Goal: Information Seeking & Learning: Find contact information

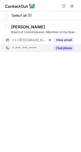
click at [70, 47] on button "Find phone" at bounding box center [64, 48] width 20 height 5
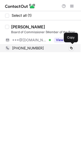
click at [70, 51] on div "+919819730246 Copy" at bounding box center [39, 48] width 69 height 8
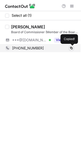
click at [71, 50] on span at bounding box center [72, 48] width 4 height 4
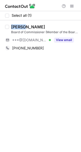
drag, startPoint x: 21, startPoint y: 27, endPoint x: 11, endPoint y: 27, distance: 10.7
click at [11, 27] on div "Sajid Syed Board of Commissioner (Member of the Board) at EMITS - Empat Mitra I…" at bounding box center [43, 38] width 69 height 28
copy div "Sajid"
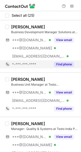
click at [62, 63] on button "Find phone" at bounding box center [64, 64] width 20 height 5
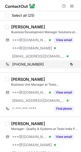
click at [74, 63] on div "+919538183336 Copy" at bounding box center [39, 64] width 69 height 8
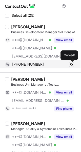
click at [73, 64] on span at bounding box center [72, 64] width 4 height 4
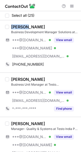
drag, startPoint x: 24, startPoint y: 27, endPoint x: 10, endPoint y: 27, distance: 14.2
click at [10, 27] on div "Ranjith P Pillai Business Development Manager Solutions at Testo India ***@gmai…" at bounding box center [43, 46] width 69 height 44
copy div "Ranjith"
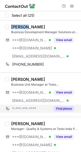
click at [65, 109] on button "Find phone" at bounding box center [64, 108] width 20 height 5
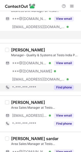
scroll to position [76, 0]
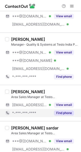
click at [64, 115] on button "Find phone" at bounding box center [64, 113] width 20 height 5
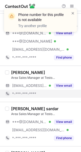
scroll to position [120, 0]
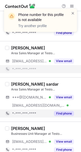
click at [65, 113] on button "Find phone" at bounding box center [64, 113] width 20 height 5
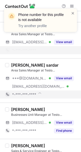
scroll to position [143, 0]
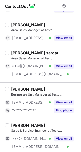
click at [67, 121] on div "Shyam Thobhani Sales & Service Engineer at Testo India ***@gmail.com Verified *…" at bounding box center [40, 141] width 81 height 44
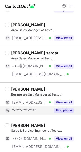
click at [64, 112] on button "Find phone" at bounding box center [64, 110] width 20 height 5
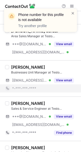
scroll to position [171, 0]
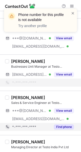
click at [66, 128] on button "Find phone" at bounding box center [64, 127] width 20 height 5
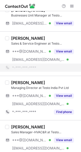
scroll to position [225, 0]
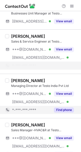
click at [66, 112] on button "Find phone" at bounding box center [64, 110] width 20 height 5
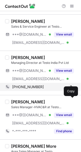
scroll to position [245, 0]
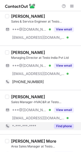
click at [62, 124] on button "Find phone" at bounding box center [64, 126] width 20 height 5
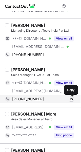
click at [72, 100] on span at bounding box center [72, 99] width 4 height 4
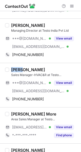
drag, startPoint x: 24, startPoint y: 71, endPoint x: 11, endPoint y: 71, distance: 12.5
click at [11, 71] on div "Ashok Mishra" at bounding box center [28, 69] width 34 height 5
copy div "Ashok"
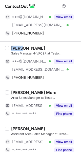
scroll to position [296, 0]
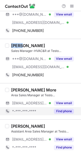
click at [63, 112] on button "Find phone" at bounding box center [64, 111] width 20 height 5
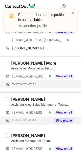
click at [63, 119] on button "Find phone" at bounding box center [64, 120] width 20 height 5
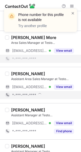
scroll to position [349, 0]
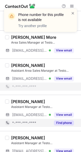
click at [61, 125] on button "Find phone" at bounding box center [64, 123] width 20 height 5
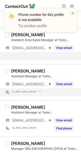
scroll to position [381, 0]
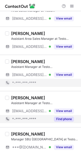
click at [62, 119] on button "Find phone" at bounding box center [64, 119] width 20 height 5
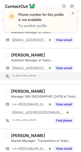
scroll to position [416, 0]
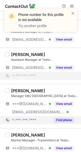
click at [62, 118] on button "Find phone" at bounding box center [64, 120] width 20 height 5
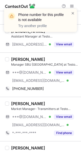
scroll to position [449, 0]
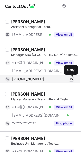
click at [72, 79] on span at bounding box center [72, 79] width 4 height 4
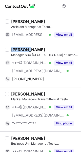
drag, startPoint x: 28, startPoint y: 49, endPoint x: 11, endPoint y: 48, distance: 16.8
click at [11, 48] on div "Abhinav Dikshit" at bounding box center [28, 49] width 34 height 5
copy div "Abhinav"
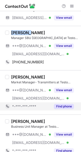
click at [62, 109] on button "Find phone" at bounding box center [64, 106] width 20 height 5
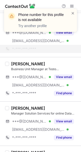
scroll to position [532, 0]
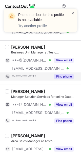
click at [68, 78] on button "Find phone" at bounding box center [64, 76] width 20 height 5
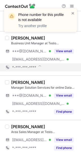
scroll to position [544, 0]
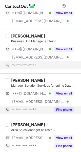
click at [61, 107] on div "Find phone" at bounding box center [62, 110] width 23 height 8
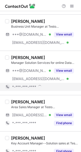
scroll to position [559, 0]
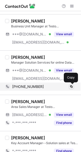
click at [71, 87] on span at bounding box center [72, 87] width 4 height 4
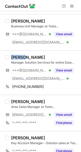
drag, startPoint x: 27, startPoint y: 57, endPoint x: 11, endPoint y: 57, distance: 16.0
click at [11, 57] on div "Mukund Kolhe" at bounding box center [28, 57] width 34 height 5
copy div "Mukund"
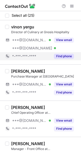
click at [62, 58] on button "Find phone" at bounding box center [64, 56] width 20 height 5
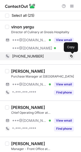
click at [72, 56] on span at bounding box center [72, 56] width 4 height 4
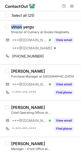
drag, startPoint x: 21, startPoint y: 26, endPoint x: 10, endPoint y: 26, distance: 11.4
click at [10, 26] on div "vinon yergu Director of Culinary at Gnosis Hospitality ***@gmail.com Verified *…" at bounding box center [43, 42] width 69 height 36
copy div "vinon"
click at [61, 98] on div "Karansinh Dodiya Purchase Manager at Gnosis Hospitality ***@gmail.com Verified …" at bounding box center [40, 82] width 81 height 36
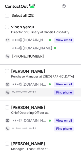
click at [62, 94] on button "Find phone" at bounding box center [64, 92] width 20 height 5
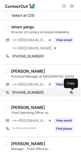
click at [71, 92] on span at bounding box center [72, 93] width 4 height 4
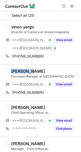
drag, startPoint x: 31, startPoint y: 71, endPoint x: 9, endPoint y: 71, distance: 22.1
click at [9, 71] on div "Karansinh Dodiya Purchase Manager at Gnosis Hospitality ***@gmail.com Verified …" at bounding box center [43, 83] width 69 height 28
copy div "Karansinh"
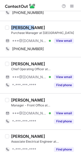
scroll to position [47, 0]
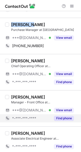
click at [64, 118] on button "Find phone" at bounding box center [64, 118] width 20 height 5
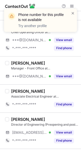
scroll to position [105, 0]
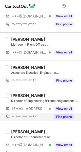
click at [62, 116] on button "Find phone" at bounding box center [64, 117] width 20 height 5
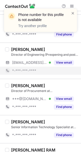
scroll to position [151, 0]
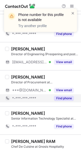
click at [69, 99] on button "Find phone" at bounding box center [64, 98] width 20 height 5
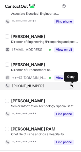
click at [73, 87] on span at bounding box center [72, 86] width 4 height 4
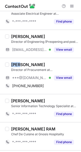
drag, startPoint x: 19, startPoint y: 65, endPoint x: 10, endPoint y: 66, distance: 8.7
click at [10, 66] on div "Anil Vaish Director of Procurement at Gnosis Hospitality ***@gmail.com Verified…" at bounding box center [43, 76] width 69 height 28
copy div "Anil"
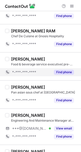
scroll to position [262, 0]
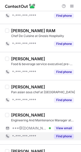
click at [63, 135] on button "Find phone" at bounding box center [64, 136] width 20 height 5
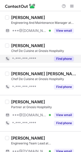
scroll to position [360, 0]
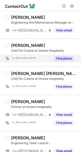
click at [64, 61] on button "Find phone" at bounding box center [64, 58] width 20 height 5
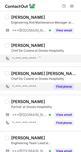
click at [62, 86] on button "Find phone" at bounding box center [64, 86] width 20 height 5
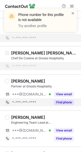
click at [62, 105] on button "Find phone" at bounding box center [64, 102] width 20 height 5
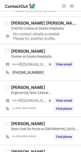
scroll to position [411, 0]
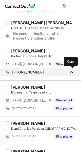
click at [58, 76] on div "+417874870211 Copy" at bounding box center [39, 72] width 69 height 8
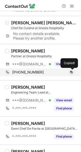
click at [72, 72] on span at bounding box center [72, 72] width 4 height 4
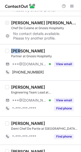
drag, startPoint x: 21, startPoint y: 51, endPoint x: 11, endPoint y: 51, distance: 10.2
click at [11, 51] on div "Yash Parekh Partner at Gnosis Hospitality ***@yahoo.co.in Verified View email +…" at bounding box center [43, 62] width 69 height 28
copy div "Yash"
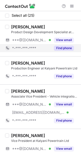
click at [65, 50] on button "Find phone" at bounding box center [64, 48] width 20 height 5
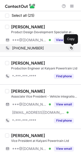
click at [73, 48] on span at bounding box center [72, 48] width 4 height 4
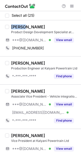
drag, startPoint x: 23, startPoint y: 27, endPoint x: 10, endPoint y: 27, distance: 13.0
click at [10, 27] on div "Nisha Bhatt Product Design Development Specialist at Kalyani Powertrain Ltd ***…" at bounding box center [43, 38] width 69 height 28
copy div "Nisha"
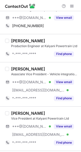
scroll to position [25, 0]
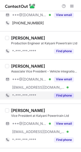
click at [66, 96] on button "Find phone" at bounding box center [64, 95] width 20 height 5
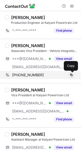
click at [71, 75] on span at bounding box center [72, 75] width 4 height 4
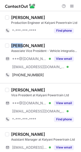
drag, startPoint x: 22, startPoint y: 45, endPoint x: 11, endPoint y: 45, distance: 11.2
click at [11, 45] on div "Sagar Deshmukh" at bounding box center [28, 45] width 34 height 5
copy div "Sagar"
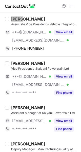
scroll to position [73, 0]
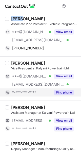
click at [63, 93] on button "Find phone" at bounding box center [64, 92] width 20 height 5
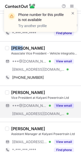
scroll to position [80, 0]
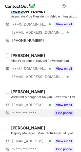
click at [64, 114] on button "Find phone" at bounding box center [64, 113] width 20 height 5
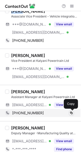
click at [72, 113] on span at bounding box center [72, 113] width 4 height 4
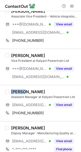
drag, startPoint x: 22, startPoint y: 91, endPoint x: 11, endPoint y: 91, distance: 10.9
click at [11, 91] on div "Nikhil Sontakke" at bounding box center [28, 91] width 34 height 5
copy div "Nikhil"
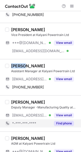
scroll to position [111, 0]
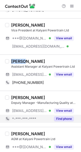
click at [62, 120] on button "Find phone" at bounding box center [64, 119] width 20 height 5
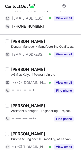
scroll to position [167, 0]
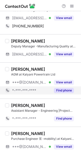
click at [64, 93] on button "Find phone" at bounding box center [64, 90] width 20 height 5
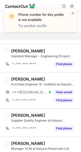
scroll to position [233, 0]
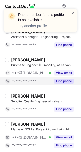
click at [60, 81] on button "Find phone" at bounding box center [64, 81] width 20 height 5
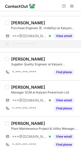
scroll to position [274, 0]
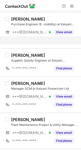
click at [65, 105] on div "Shrinivas Joshi Manager SCM at Kalyani Powertrain Ltd ***@gmail.com Verified Vi…" at bounding box center [40, 95] width 81 height 36
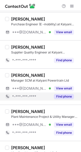
click at [64, 98] on button "Find phone" at bounding box center [64, 96] width 20 height 5
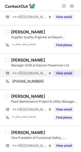
scroll to position [292, 0]
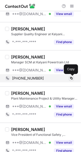
click at [71, 78] on span at bounding box center [72, 78] width 4 height 4
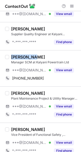
drag, startPoint x: 30, startPoint y: 57, endPoint x: 11, endPoint y: 58, distance: 19.3
click at [11, 57] on div "Shrinivas Joshi" at bounding box center [28, 57] width 34 height 5
copy div "Shrinivas"
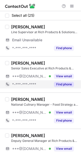
click at [59, 83] on button "Find phone" at bounding box center [64, 84] width 20 height 5
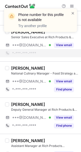
scroll to position [31, 0]
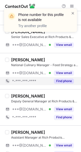
click at [62, 80] on button "Find phone" at bounding box center [64, 81] width 20 height 5
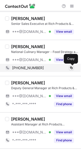
click at [71, 68] on span at bounding box center [72, 68] width 4 height 4
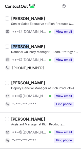
drag, startPoint x: 25, startPoint y: 46, endPoint x: 11, endPoint y: 46, distance: 14.2
click at [11, 46] on div "Juliano Rodrigues" at bounding box center [28, 46] width 34 height 5
copy div "Juliano"
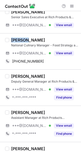
scroll to position [44, 0]
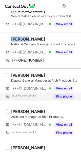
click at [62, 97] on button "Find phone" at bounding box center [64, 96] width 20 height 5
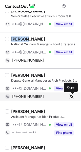
click at [72, 97] on span at bounding box center [72, 97] width 4 height 4
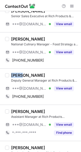
drag, startPoint x: 20, startPoint y: 75, endPoint x: 11, endPoint y: 75, distance: 9.6
click at [11, 75] on div "Rikin Lodaria Deputy General Manager at Rich Products & Solutions Pvt. Ltd. ***…" at bounding box center [43, 87] width 69 height 28
copy div "Rikin"
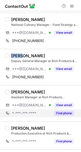
click at [63, 113] on button "Find phone" at bounding box center [64, 113] width 20 height 5
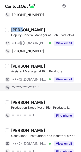
scroll to position [90, 0]
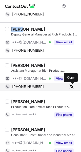
click at [72, 87] on span at bounding box center [72, 87] width 4 height 4
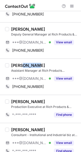
drag, startPoint x: 33, startPoint y: 65, endPoint x: 20, endPoint y: 65, distance: 13.2
click at [20, 65] on div "Anil Kumar Mahapatra" at bounding box center [28, 65] width 34 height 5
copy div "Kumar"
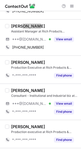
scroll to position [131, 0]
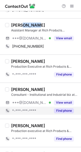
click at [59, 111] on button "Find phone" at bounding box center [64, 110] width 20 height 5
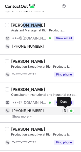
click at [64, 111] on span at bounding box center [65, 111] width 4 height 4
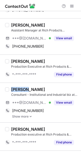
drag, startPoint x: 25, startPoint y: 89, endPoint x: 11, endPoint y: 89, distance: 13.5
click at [11, 89] on div "Sanjay Coutinho" at bounding box center [28, 89] width 34 height 5
copy div "Sanjay"
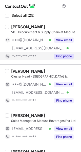
click at [60, 58] on button "Find phone" at bounding box center [64, 56] width 20 height 5
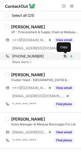
click at [66, 57] on span at bounding box center [65, 56] width 4 height 4
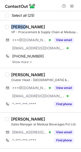
drag, startPoint x: 24, startPoint y: 27, endPoint x: 11, endPoint y: 27, distance: 12.2
click at [11, 27] on div "[PERSON_NAME]" at bounding box center [28, 26] width 34 height 5
copy div "[PERSON_NAME]"
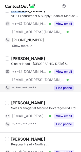
scroll to position [18, 0]
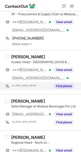
click at [62, 84] on div "Find phone" at bounding box center [62, 86] width 23 height 8
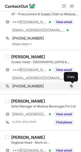
click at [70, 85] on span at bounding box center [72, 86] width 4 height 4
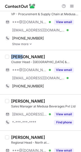
drag, startPoint x: 24, startPoint y: 57, endPoint x: 11, endPoint y: 57, distance: 12.4
click at [11, 57] on div "[PERSON_NAME]" at bounding box center [28, 56] width 34 height 5
copy div "[PERSON_NAME]"
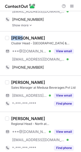
scroll to position [40, 0]
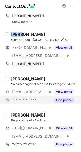
click at [64, 98] on button "Find phone" at bounding box center [64, 100] width 20 height 5
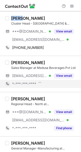
scroll to position [57, 0]
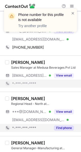
click at [62, 129] on button "Find phone" at bounding box center [64, 128] width 20 height 5
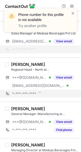
scroll to position [91, 0]
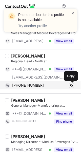
click at [72, 86] on span at bounding box center [72, 86] width 4 height 4
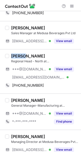
drag, startPoint x: 21, startPoint y: 56, endPoint x: 11, endPoint y: 56, distance: 10.2
click at [11, 56] on div "[PERSON_NAME][GEOGRAPHIC_DATA] - North at Medusa Beverages ***@[DOMAIN_NAME] Ve…" at bounding box center [43, 72] width 69 height 36
copy div "Nitin"
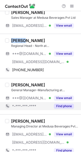
click at [62, 105] on button "Find phone" at bounding box center [64, 106] width 20 height 5
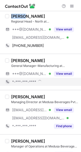
scroll to position [132, 0]
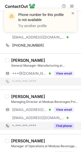
click at [61, 122] on div "Find phone" at bounding box center [62, 126] width 23 height 8
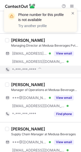
scroll to position [183, 0]
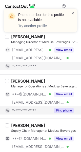
click at [66, 109] on button "Find phone" at bounding box center [64, 110] width 20 height 5
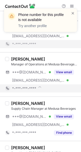
scroll to position [206, 0]
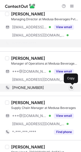
click at [73, 87] on div "[PERSON_NAME] Manager of Operations at Medusa Beverages Pvt Ltd ***@[DOMAIN_NAM…" at bounding box center [40, 74] width 81 height 44
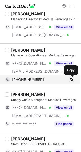
click at [74, 79] on button at bounding box center [71, 79] width 5 height 5
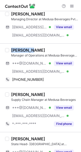
drag, startPoint x: 28, startPoint y: 49, endPoint x: 11, endPoint y: 48, distance: 16.5
click at [11, 48] on div "Tirupati Mahendra" at bounding box center [28, 50] width 34 height 5
copy div "Tirupati"
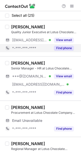
click at [58, 47] on button "Find phone" at bounding box center [64, 48] width 20 height 5
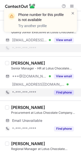
click at [58, 92] on button "Find phone" at bounding box center [64, 92] width 20 height 5
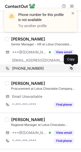
click at [70, 69] on span at bounding box center [72, 69] width 4 height 4
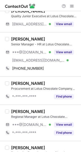
drag, startPoint x: 42, startPoint y: 39, endPoint x: 11, endPoint y: 38, distance: 31.0
click at [11, 38] on div "Sriramakrishna Hariharan Senior Manager - HR at Lotus Chocolate Company Limited…" at bounding box center [43, 55] width 69 height 36
copy div "Sriramakrishna"
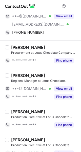
scroll to position [55, 0]
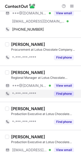
click at [66, 95] on button "Find phone" at bounding box center [64, 93] width 20 height 5
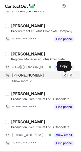
click at [66, 76] on span at bounding box center [65, 75] width 4 height 4
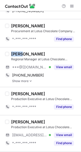
drag, startPoint x: 21, startPoint y: 53, endPoint x: 10, endPoint y: 53, distance: 11.2
click at [10, 53] on div "Amit Jaiswal Regional Manager at Lotus Chocolate Company Limited ***@gmail.com …" at bounding box center [43, 67] width 69 height 31
copy div "Amit"
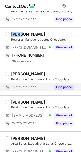
scroll to position [96, 0]
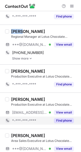
click at [62, 119] on button "Find phone" at bounding box center [64, 120] width 20 height 5
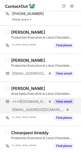
scroll to position [142, 0]
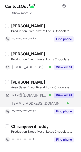
click at [59, 107] on div "***@gmail.com Verified ***@lotuschocolate.com Verified View email" at bounding box center [41, 99] width 73 height 16
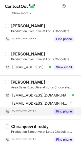
click at [66, 112] on button "Find phone" at bounding box center [64, 111] width 20 height 5
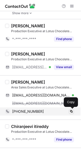
click at [72, 111] on span at bounding box center [72, 112] width 4 height 4
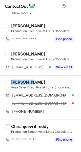
drag, startPoint x: 30, startPoint y: 81, endPoint x: 12, endPoint y: 81, distance: 18.8
click at [12, 81] on div "Rajkumar Rathod" at bounding box center [28, 82] width 34 height 5
copy div "Rajkumar"
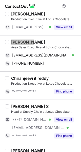
scroll to position [182, 0]
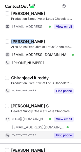
click at [62, 137] on button "Find phone" at bounding box center [64, 135] width 20 height 5
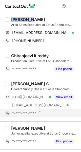
scroll to position [205, 0]
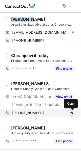
click at [72, 114] on span at bounding box center [72, 113] width 4 height 4
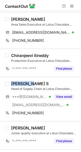
drag, startPoint x: 30, startPoint y: 84, endPoint x: 10, endPoint y: 84, distance: 19.5
click at [10, 84] on div "Alangara Jeyaraj S Head of Supply Chain at Lotus Chocolate Company Limited ( Su…" at bounding box center [43, 99] width 69 height 36
copy div "Alangara"
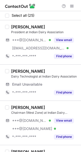
scroll to position [5, 0]
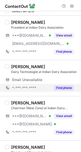
click at [67, 88] on button "Find phone" at bounding box center [64, 88] width 20 height 5
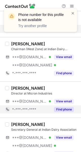
click at [66, 110] on button "Find phone" at bounding box center [64, 109] width 20 height 5
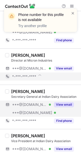
scroll to position [101, 0]
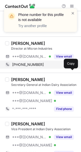
click at [71, 67] on span at bounding box center [72, 65] width 4 height 4
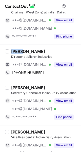
drag, startPoint x: 22, startPoint y: 52, endPoint x: 11, endPoint y: 51, distance: 11.2
click at [11, 51] on div "Shyju Sidharthan" at bounding box center [28, 51] width 34 height 5
copy div "Shyju"
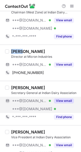
scroll to position [95, 0]
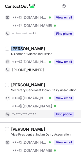
click at [66, 112] on button "Find phone" at bounding box center [64, 114] width 20 height 5
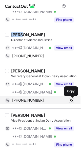
click at [73, 100] on span at bounding box center [72, 101] width 4 height 4
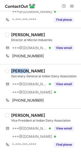
drag, startPoint x: 26, startPoint y: 71, endPoint x: 12, endPoint y: 71, distance: 14.5
click at [12, 71] on div "Hariom Gulati" at bounding box center [28, 71] width 34 height 5
copy div "Hariom"
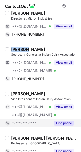
click at [66, 123] on button "Find phone" at bounding box center [64, 123] width 20 height 5
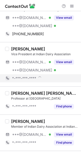
scroll to position [181, 0]
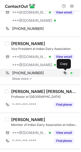
click at [64, 73] on span at bounding box center [65, 73] width 4 height 4
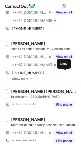
click at [21, 44] on div "Arun Patil" at bounding box center [28, 43] width 34 height 5
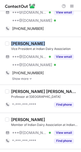
drag, startPoint x: 21, startPoint y: 44, endPoint x: 9, endPoint y: 44, distance: 11.9
click at [9, 44] on div "Arun Patil Vice President at Indian Dairy Association ***@gmail.com Verified **…" at bounding box center [43, 61] width 69 height 40
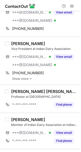
click at [40, 43] on div "Arun Patil" at bounding box center [44, 43] width 67 height 5
drag, startPoint x: 21, startPoint y: 43, endPoint x: 12, endPoint y: 43, distance: 8.6
click at [12, 43] on div "Arun Patil" at bounding box center [28, 43] width 34 height 5
copy div "Arun"
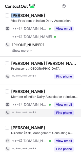
click at [63, 113] on button "Find phone" at bounding box center [64, 112] width 20 height 5
click at [51, 113] on div "*-***-***-****" at bounding box center [31, 113] width 39 height 5
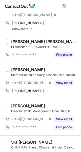
scroll to position [234, 0]
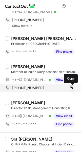
click at [71, 88] on span at bounding box center [72, 88] width 4 height 4
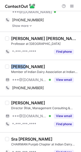
drag, startPoint x: 24, startPoint y: 66, endPoint x: 10, endPoint y: 66, distance: 13.5
click at [10, 66] on div "Nilesh Khandelwal Member of Indian Dairy Association at Indian Dairy Associatio…" at bounding box center [43, 78] width 69 height 28
copy div "Nilesh"
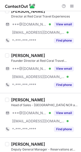
scroll to position [40, 0]
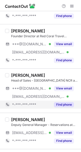
click at [64, 104] on button "Find phone" at bounding box center [64, 104] width 20 height 5
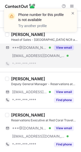
scroll to position [91, 0]
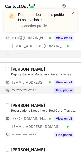
click at [65, 88] on div "Find phone" at bounding box center [62, 91] width 23 height 8
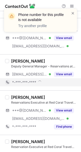
scroll to position [102, 0]
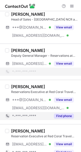
click at [63, 116] on button "Find phone" at bounding box center [64, 116] width 20 height 5
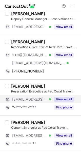
scroll to position [140, 0]
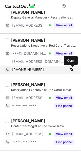
click at [73, 70] on span at bounding box center [72, 70] width 4 height 4
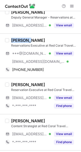
drag, startPoint x: 28, startPoint y: 40, endPoint x: 12, endPoint y: 40, distance: 16.0
click at [12, 40] on div "Dominic Dsouza" at bounding box center [28, 40] width 34 height 5
copy div "Dominic"
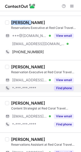
click at [62, 87] on button "Find phone" at bounding box center [64, 88] width 20 height 5
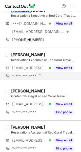
scroll to position [170, 0]
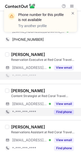
click at [61, 110] on button "Find phone" at bounding box center [64, 112] width 20 height 5
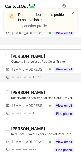
scroll to position [214, 0]
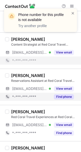
click at [64, 97] on button "Find phone" at bounding box center [64, 96] width 20 height 5
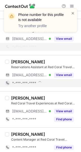
scroll to position [227, 0]
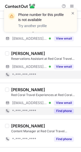
click at [63, 109] on button "Find phone" at bounding box center [64, 111] width 20 height 5
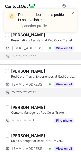
scroll to position [247, 0]
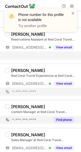
click at [65, 120] on button "Find phone" at bounding box center [64, 120] width 20 height 5
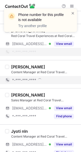
scroll to position [288, 0]
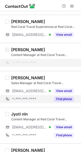
click at [61, 100] on button "Find phone" at bounding box center [64, 99] width 20 height 5
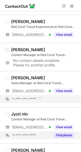
click at [63, 134] on button "Find phone" at bounding box center [64, 135] width 20 height 5
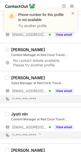
scroll to position [315, 0]
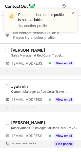
click at [69, 143] on button "Find phone" at bounding box center [64, 144] width 20 height 5
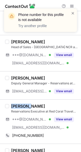
scroll to position [0, 0]
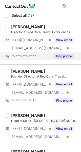
click at [59, 57] on button "Find phone" at bounding box center [64, 56] width 20 height 5
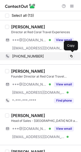
click at [71, 53] on div "+919810093312 Copy" at bounding box center [39, 56] width 69 height 8
click at [71, 55] on span at bounding box center [72, 56] width 4 height 4
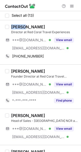
drag, startPoint x: 26, startPoint y: 26, endPoint x: 12, endPoint y: 27, distance: 14.0
click at [12, 27] on div "Shobha Chadda" at bounding box center [28, 26] width 34 height 5
copy div "Shobha"
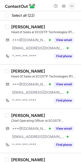
click at [72, 4] on span at bounding box center [72, 6] width 4 height 4
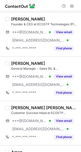
scroll to position [147, 0]
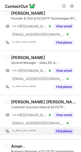
click at [62, 131] on button "Find phone" at bounding box center [64, 131] width 20 height 5
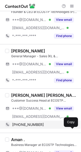
scroll to position [154, 0]
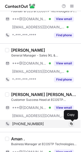
click at [71, 124] on span at bounding box center [72, 124] width 4 height 4
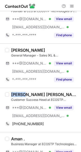
drag, startPoint x: 25, startPoint y: 93, endPoint x: 11, endPoint y: 94, distance: 14.0
click at [11, 94] on div "Ramya Usha Rajagopal Customer Success Head at ECOSTP Technologies (P) Ltd. ***@…" at bounding box center [43, 110] width 69 height 36
copy div "Ramya"
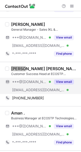
scroll to position [189, 0]
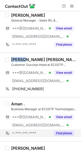
click at [60, 134] on button "Find phone" at bounding box center [64, 133] width 20 height 5
click at [60, 134] on div "*-***-***-****" at bounding box center [43, 133] width 62 height 5
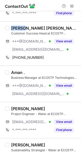
scroll to position [248, 0]
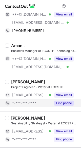
click at [64, 102] on button "Find phone" at bounding box center [64, 103] width 20 height 5
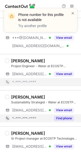
click at [63, 117] on button "Find phone" at bounding box center [64, 118] width 20 height 5
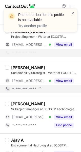
scroll to position [299, 0]
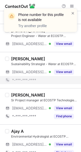
click at [64, 121] on div "Mohsin Choudari Sr Project manager at ECOSTP Technologies (P) Ltd. ***@ecostp.c…" at bounding box center [40, 106] width 81 height 36
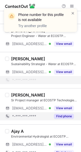
click at [63, 116] on button "Find phone" at bounding box center [64, 116] width 20 height 5
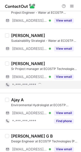
scroll to position [323, 0]
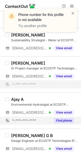
click at [67, 118] on button "Find phone" at bounding box center [64, 120] width 20 height 5
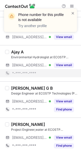
scroll to position [366, 0]
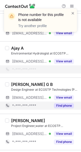
click at [60, 105] on button "Find phone" at bounding box center [64, 105] width 20 height 5
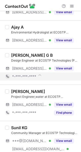
scroll to position [388, 0]
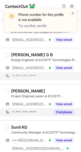
click at [65, 112] on button "Find phone" at bounding box center [64, 112] width 20 height 5
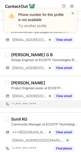
scroll to position [420, 0]
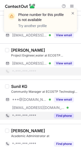
click at [59, 115] on button "Find phone" at bounding box center [64, 115] width 20 height 5
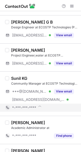
scroll to position [449, 0]
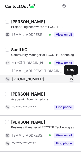
click at [70, 79] on span at bounding box center [72, 79] width 4 height 4
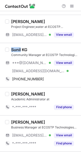
drag, startPoint x: 21, startPoint y: 49, endPoint x: 11, endPoint y: 48, distance: 9.7
click at [11, 48] on div "Sunil KG" at bounding box center [19, 49] width 16 height 5
copy div "Sunil"
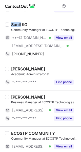
scroll to position [483, 0]
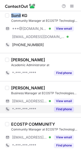
click at [62, 108] on button "Find phone" at bounding box center [64, 109] width 20 height 5
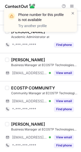
scroll to position [518, 0]
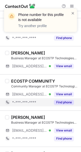
click at [63, 103] on button "Find phone" at bounding box center [64, 102] width 20 height 5
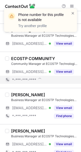
scroll to position [541, 0]
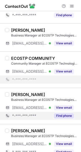
click at [65, 114] on button "Find phone" at bounding box center [64, 115] width 20 height 5
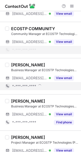
scroll to position [578, 0]
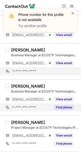
click at [64, 106] on button "Find phone" at bounding box center [64, 107] width 20 height 5
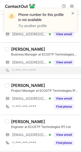
click at [62, 112] on div "Thamodharan Balan Project Manager at ECOSTP Technologies (P) Ltd. ***@ecostp.co…" at bounding box center [40, 97] width 81 height 36
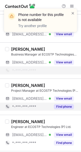
click at [62, 106] on button "Find phone" at bounding box center [64, 106] width 20 height 5
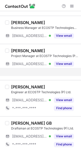
scroll to position [626, 0]
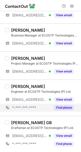
click at [66, 108] on button "Find phone" at bounding box center [64, 107] width 20 height 5
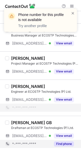
click at [64, 143] on button "Find phone" at bounding box center [64, 144] width 20 height 5
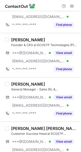
scroll to position [0, 0]
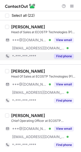
click at [63, 57] on button "Find phone" at bounding box center [64, 56] width 20 height 5
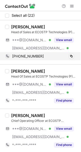
click at [69, 54] on div "+918310902480" at bounding box center [43, 56] width 62 height 5
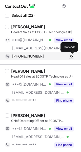
click at [73, 56] on span at bounding box center [72, 56] width 4 height 4
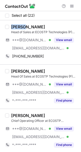
drag, startPoint x: 23, startPoint y: 27, endPoint x: 12, endPoint y: 27, distance: 10.9
click at [12, 27] on div "Murali Anur" at bounding box center [28, 26] width 34 height 5
copy div "Murali"
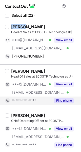
click at [59, 101] on button "Find phone" at bounding box center [64, 100] width 20 height 5
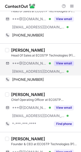
scroll to position [21, 0]
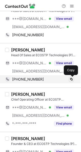
click at [71, 79] on span at bounding box center [72, 79] width 4 height 4
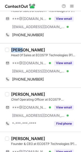
drag, startPoint x: 24, startPoint y: 50, endPoint x: 11, endPoint y: 50, distance: 12.9
click at [11, 50] on div "Amar Patel" at bounding box center [28, 49] width 34 height 5
copy div "Amar"
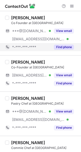
scroll to position [97, 0]
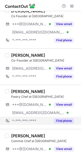
click at [63, 121] on button "Find phone" at bounding box center [64, 121] width 20 height 5
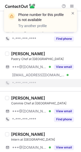
scroll to position [138, 0]
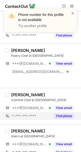
click at [63, 113] on div "Ananya Bhattacharyya Commie Chef at Conçu ***@gmail.com Verified View email *-*…" at bounding box center [40, 106] width 81 height 36
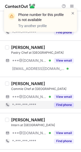
scroll to position [141, 0]
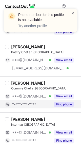
click at [61, 103] on button "Find phone" at bounding box center [64, 104] width 20 height 5
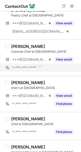
scroll to position [182, 0]
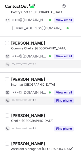
click at [62, 99] on button "Find phone" at bounding box center [64, 100] width 20 height 5
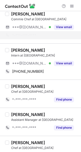
scroll to position [213, 0]
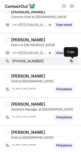
click at [71, 62] on span at bounding box center [72, 61] width 4 height 4
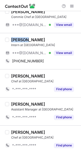
drag, startPoint x: 25, startPoint y: 40, endPoint x: 10, endPoint y: 40, distance: 14.5
click at [10, 40] on div "Ankita Popli Intern at Conçu ***@gmail.com Verified View email +919552469983 Co…" at bounding box center [43, 51] width 69 height 28
copy div "Ankita"
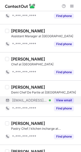
scroll to position [288, 0]
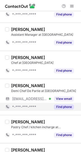
click at [61, 105] on button "Find phone" at bounding box center [64, 107] width 20 height 5
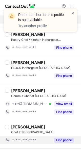
scroll to position [381, 0]
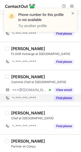
click at [60, 98] on button "Find phone" at bounding box center [64, 98] width 20 height 5
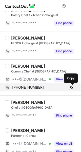
click at [71, 86] on span at bounding box center [72, 88] width 4 height 4
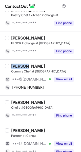
drag, startPoint x: 28, startPoint y: 65, endPoint x: 11, endPoint y: 64, distance: 16.5
click at [11, 64] on div "LOKESH KUMAR NIMMANAGOTI" at bounding box center [28, 66] width 34 height 5
copy div "LOKESH"
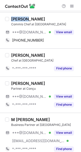
scroll to position [450, 0]
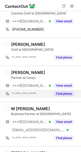
click at [65, 91] on div "Find phone" at bounding box center [62, 94] width 23 height 8
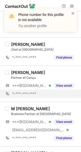
scroll to position [480, 0]
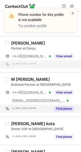
click at [64, 107] on button "Find phone" at bounding box center [64, 108] width 20 height 5
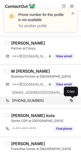
click at [71, 101] on span at bounding box center [72, 101] width 4 height 4
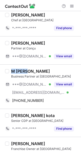
drag, startPoint x: 28, startPoint y: 71, endPoint x: 11, endPoint y: 71, distance: 17.0
click at [11, 71] on div "M Kasim Ali Khan" at bounding box center [30, 71] width 39 height 5
copy div "M Kasim"
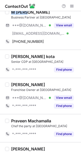
scroll to position [562, 0]
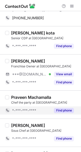
click at [63, 112] on button "Find phone" at bounding box center [64, 110] width 20 height 5
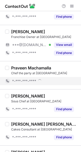
scroll to position [596, 0]
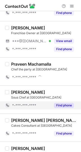
click at [67, 104] on button "Find phone" at bounding box center [64, 105] width 20 height 5
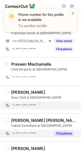
click at [67, 133] on button "Find phone" at bounding box center [64, 133] width 20 height 5
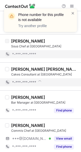
scroll to position [648, 0]
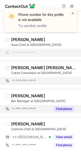
click at [64, 111] on button "Find phone" at bounding box center [64, 109] width 20 height 5
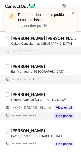
click at [63, 115] on button "Find phone" at bounding box center [64, 115] width 20 height 5
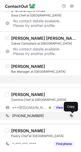
click at [72, 116] on span at bounding box center [72, 116] width 4 height 4
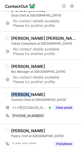
drag, startPoint x: 34, startPoint y: 94, endPoint x: 10, endPoint y: 93, distance: 24.4
click at [9, 93] on div "Mohammed Sadiq Commis Chef at Conçu ***@gmail.com Verified View email +91628133…" at bounding box center [43, 106] width 69 height 28
copy div "Mohammed"
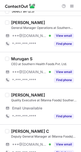
scroll to position [25, 0]
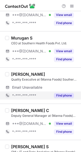
click at [65, 95] on button "Find phone" at bounding box center [64, 95] width 20 height 5
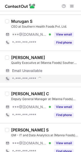
scroll to position [48, 0]
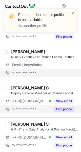
click at [63, 105] on div "Find phone" at bounding box center [62, 109] width 23 height 8
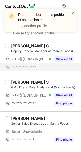
scroll to position [91, 0]
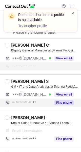
click at [67, 105] on div "Find phone" at bounding box center [62, 103] width 23 height 8
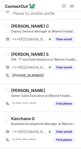
scroll to position [102, 0]
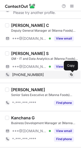
click at [71, 76] on span at bounding box center [72, 75] width 4 height 4
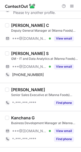
drag, startPoint x: 49, startPoint y: 54, endPoint x: 11, endPoint y: 55, distance: 37.6
click at [11, 55] on div "[PERSON_NAME] S" at bounding box center [30, 53] width 38 height 5
copy div "[PERSON_NAME]"
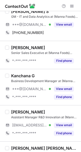
scroll to position [150, 0]
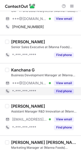
click at [70, 93] on button "Find phone" at bounding box center [64, 91] width 20 height 5
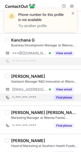
click at [64, 98] on button "Find phone" at bounding box center [64, 97] width 20 height 5
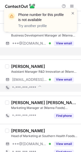
scroll to position [194, 0]
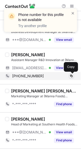
click at [69, 77] on button at bounding box center [71, 76] width 5 height 5
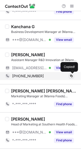
click at [69, 77] on button at bounding box center [71, 76] width 5 height 5
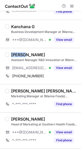
drag, startPoint x: 25, startPoint y: 54, endPoint x: 10, endPoint y: 54, distance: 15.0
click at [10, 54] on div "[PERSON_NAME] Assistant Manager R&D Innovation at (Manna Foods) Southern Health…" at bounding box center [43, 66] width 69 height 28
copy div "[PERSON_NAME]"
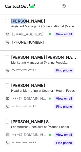
scroll to position [233, 0]
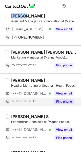
click at [62, 101] on button "Find phone" at bounding box center [64, 101] width 20 height 5
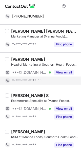
scroll to position [257, 0]
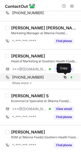
click at [65, 77] on span at bounding box center [65, 77] width 4 height 4
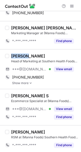
drag, startPoint x: 25, startPoint y: 55, endPoint x: 10, endPoint y: 55, distance: 14.7
click at [10, 55] on div "[PERSON_NAME] Head of Marketing at Southern Health Foods Private Limted ***@[DO…" at bounding box center [43, 69] width 69 height 31
copy div "Satish"
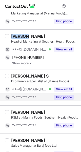
click at [62, 98] on button "Find phone" at bounding box center [64, 97] width 20 height 5
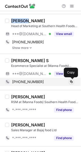
click at [72, 83] on span at bounding box center [72, 82] width 4 height 4
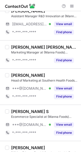
scroll to position [256, 0]
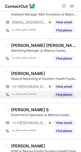
click at [64, 94] on button "Find phone" at bounding box center [64, 94] width 20 height 5
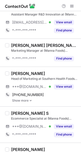
scroll to position [285, 0]
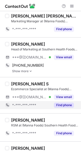
click at [61, 108] on button "Find phone" at bounding box center [64, 105] width 20 height 5
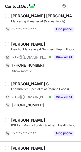
click at [33, 84] on div "[PERSON_NAME] S" at bounding box center [44, 83] width 67 height 5
drag, startPoint x: 28, startPoint y: 84, endPoint x: 10, endPoint y: 84, distance: 18.3
click at [10, 84] on div "[PERSON_NAME] S Ecommerce Specialist at (Manna Foods) Southern Health Foods Pri…" at bounding box center [43, 95] width 69 height 28
copy div "[PERSON_NAME]"
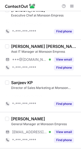
scroll to position [63, 0]
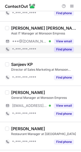
click at [67, 51] on button "Find phone" at bounding box center [64, 49] width 20 height 5
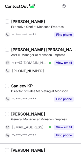
scroll to position [32, 0]
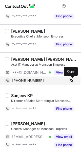
click at [71, 81] on span at bounding box center [72, 81] width 4 height 4
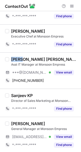
drag, startPoint x: 19, startPoint y: 60, endPoint x: 9, endPoint y: 60, distance: 9.9
click at [9, 60] on div "jibin Jose Asst IT Manager at Monsoon Empress ***@gmail.com Verified View email…" at bounding box center [43, 71] width 69 height 28
copy div "jibin"
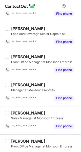
scroll to position [198, 0]
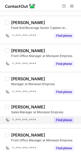
click at [62, 122] on button "Find phone" at bounding box center [64, 120] width 20 height 5
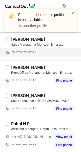
scroll to position [273, 0]
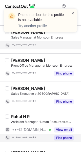
click at [63, 138] on button "Find phone" at bounding box center [64, 138] width 20 height 5
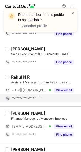
scroll to position [319, 0]
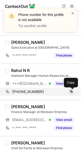
click at [70, 91] on span at bounding box center [72, 92] width 4 height 4
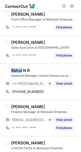
drag, startPoint x: 22, startPoint y: 69, endPoint x: 10, endPoint y: 69, distance: 12.2
click at [10, 69] on div "Rahul N R Assistant Manager Human Resources at Monsoon Empress ***@gmail.com Ve…" at bounding box center [43, 82] width 69 height 28
copy div "Rahul"
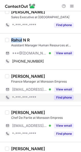
scroll to position [355, 0]
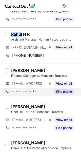
click at [61, 92] on button "Find phone" at bounding box center [64, 91] width 20 height 5
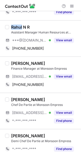
scroll to position [363, 0]
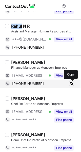
click at [73, 82] on span at bounding box center [72, 84] width 4 height 4
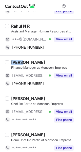
drag, startPoint x: 20, startPoint y: 62, endPoint x: 9, endPoint y: 61, distance: 10.9
click at [9, 61] on div "Linto Joseph Finance Manager at Monsoon Empress ***@ymail.com Verified View ema…" at bounding box center [43, 74] width 69 height 28
copy div "Linto"
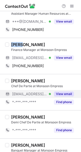
scroll to position [388, 0]
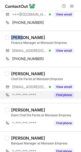
click at [63, 95] on button "Find phone" at bounding box center [64, 95] width 20 height 5
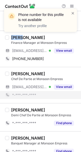
scroll to position [432, 0]
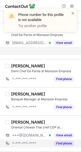
click at [64, 143] on button "Find phone" at bounding box center [64, 143] width 20 height 5
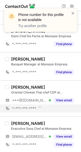
scroll to position [466, 0]
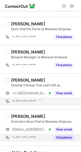
click at [66, 135] on div "Find phone" at bounding box center [62, 138] width 23 height 8
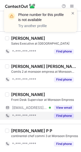
scroll to position [621, 0]
click at [66, 117] on button "Find phone" at bounding box center [64, 115] width 20 height 5
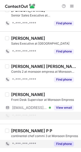
click at [66, 143] on button "Find phone" at bounding box center [64, 144] width 20 height 5
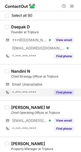
click at [64, 91] on button "Find phone" at bounding box center [64, 92] width 20 height 5
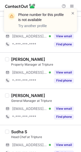
scroll to position [94, 0]
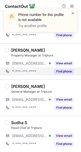
click at [62, 75] on div "Find phone" at bounding box center [62, 72] width 23 height 8
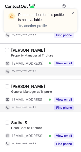
click at [61, 109] on button "Find phone" at bounding box center [64, 107] width 20 height 5
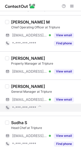
scroll to position [77, 0]
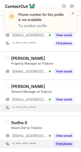
click at [66, 143] on button "Find phone" at bounding box center [64, 144] width 20 height 5
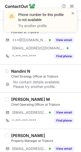
scroll to position [61, 0]
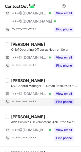
click at [61, 101] on button "Find phone" at bounding box center [64, 102] width 20 height 5
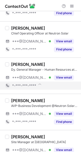
scroll to position [43, 0]
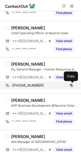
click at [71, 87] on span at bounding box center [72, 86] width 4 height 4
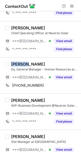
drag, startPoint x: 25, startPoint y: 63, endPoint x: 11, endPoint y: 63, distance: 13.7
click at [11, 63] on div "Neeraj Dahiya" at bounding box center [28, 64] width 34 height 5
copy div "Neeraj"
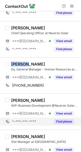
click at [59, 121] on button "Find phone" at bounding box center [64, 121] width 20 height 5
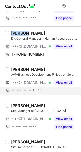
scroll to position [78, 0]
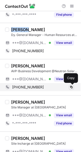
click at [71, 88] on span at bounding box center [72, 87] width 4 height 4
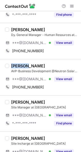
drag, startPoint x: 28, startPoint y: 66, endPoint x: 11, endPoint y: 65, distance: 17.8
click at [11, 65] on div "Mahesh Shetty AVP-Business Development @Neutron Solar at Neutron Solar ***@gmai…" at bounding box center [43, 77] width 69 height 28
copy div "Mahesh"
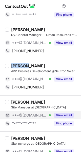
scroll to position [101, 0]
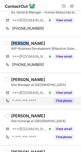
click at [62, 99] on button "Find phone" at bounding box center [64, 101] width 20 height 5
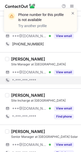
scroll to position [125, 0]
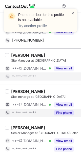
click at [61, 112] on button "Find phone" at bounding box center [64, 112] width 20 height 5
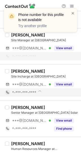
scroll to position [151, 0]
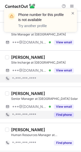
click at [62, 115] on button "Find phone" at bounding box center [64, 114] width 20 height 5
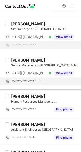
scroll to position [185, 0]
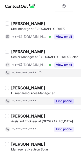
click at [63, 109] on div "Prabhakar Dviwedi Human Resources Manager at Neutron Solar *-***-***-**** Find …" at bounding box center [40, 95] width 81 height 28
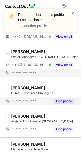
click at [61, 98] on div "Find phone" at bounding box center [62, 101] width 23 height 8
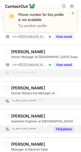
click at [64, 127] on button "Find phone" at bounding box center [64, 129] width 20 height 5
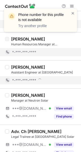
scroll to position [236, 0]
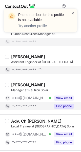
click at [60, 105] on button "Find phone" at bounding box center [64, 106] width 20 height 5
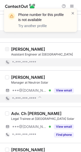
scroll to position [247, 0]
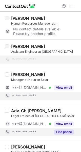
click at [62, 129] on div "Find phone" at bounding box center [62, 132] width 23 height 8
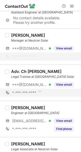
scroll to position [289, 0]
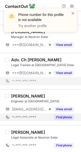
click at [60, 113] on div "Find phone" at bounding box center [62, 117] width 23 height 8
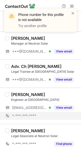
scroll to position [283, 0]
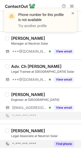
click at [64, 142] on button "Find phone" at bounding box center [64, 144] width 20 height 5
